Goal: Task Accomplishment & Management: Manage account settings

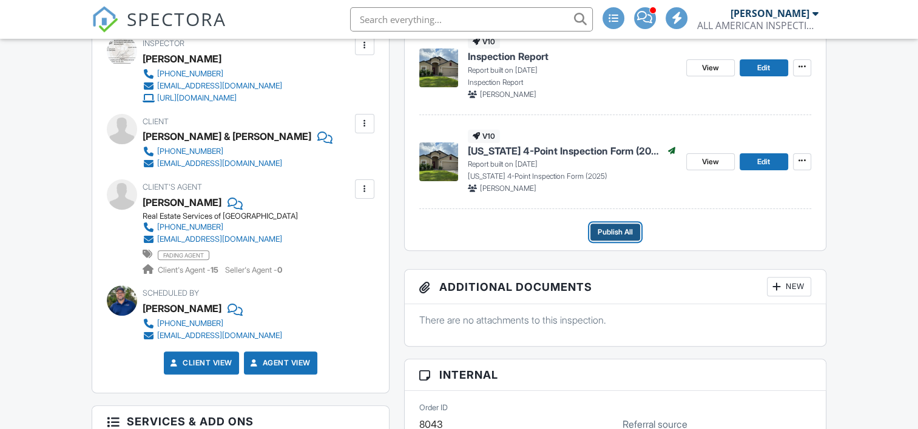
click at [608, 240] on button "Publish All" at bounding box center [615, 232] width 50 height 17
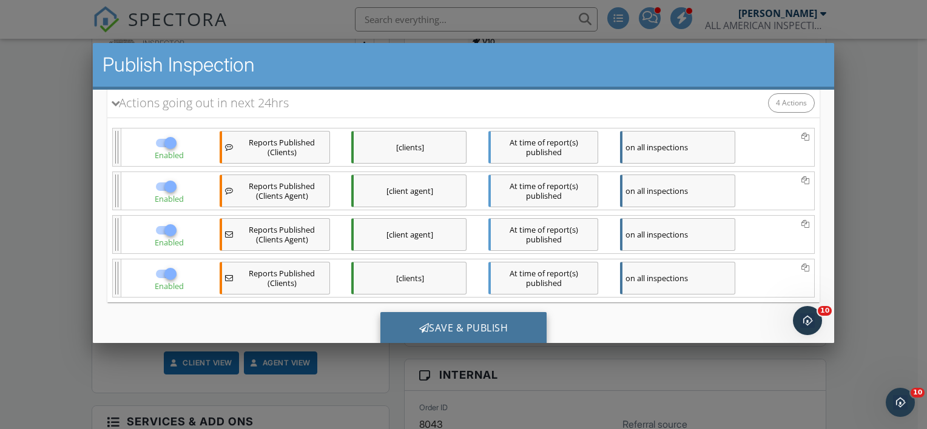
click at [488, 332] on div "Save & Publish" at bounding box center [463, 328] width 167 height 33
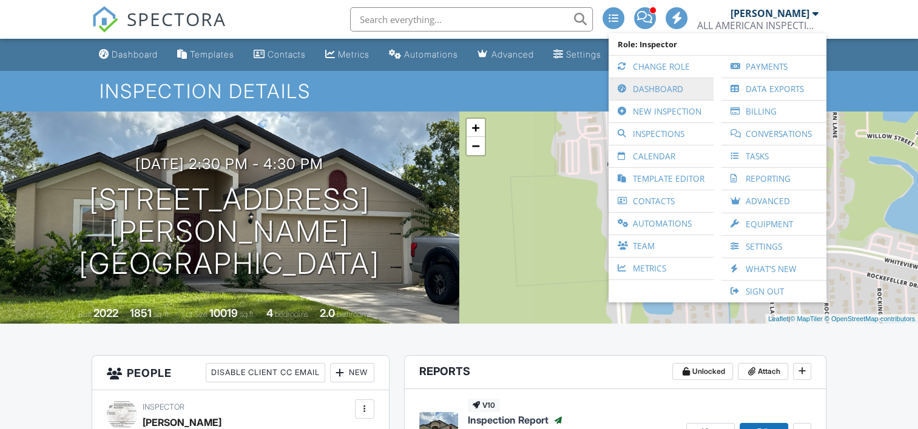
click at [689, 89] on link "Dashboard" at bounding box center [660, 89] width 93 height 22
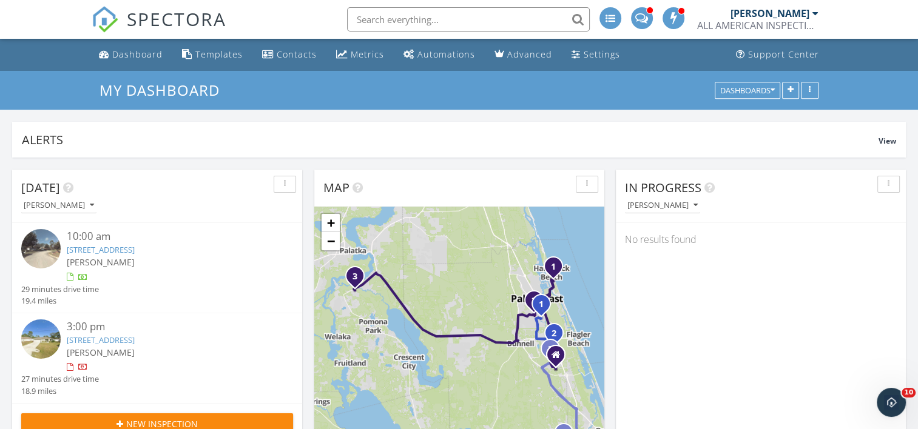
click at [165, 235] on div "10:00 am" at bounding box center [169, 236] width 204 height 15
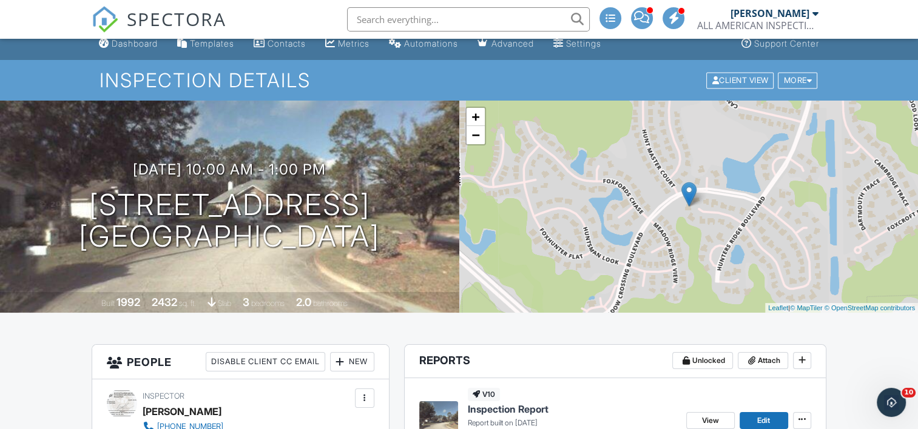
scroll to position [8, 0]
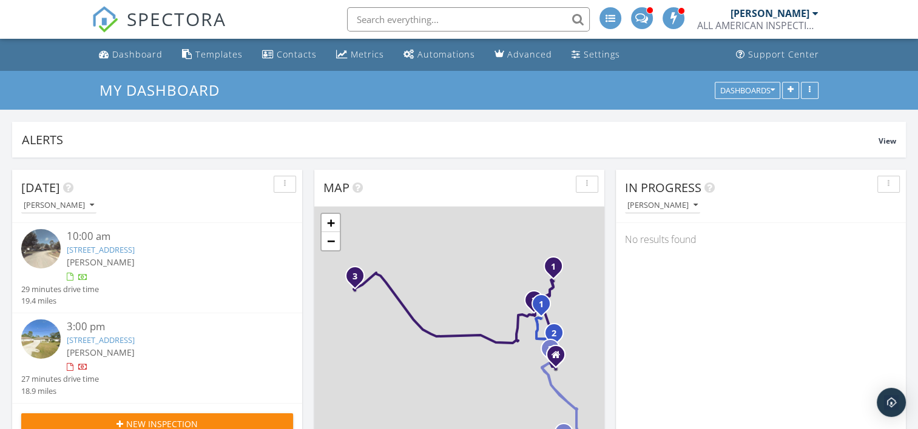
click at [185, 331] on div "3:00 pm" at bounding box center [169, 327] width 204 height 15
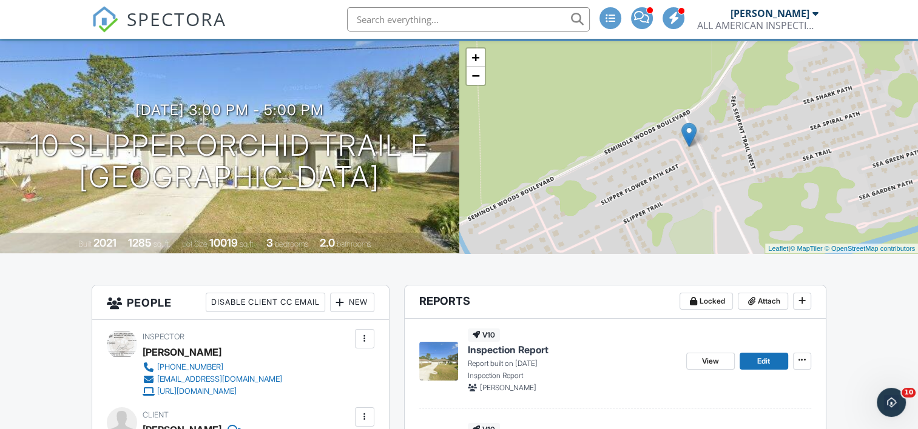
scroll to position [69, 0]
